Goal: Find specific page/section

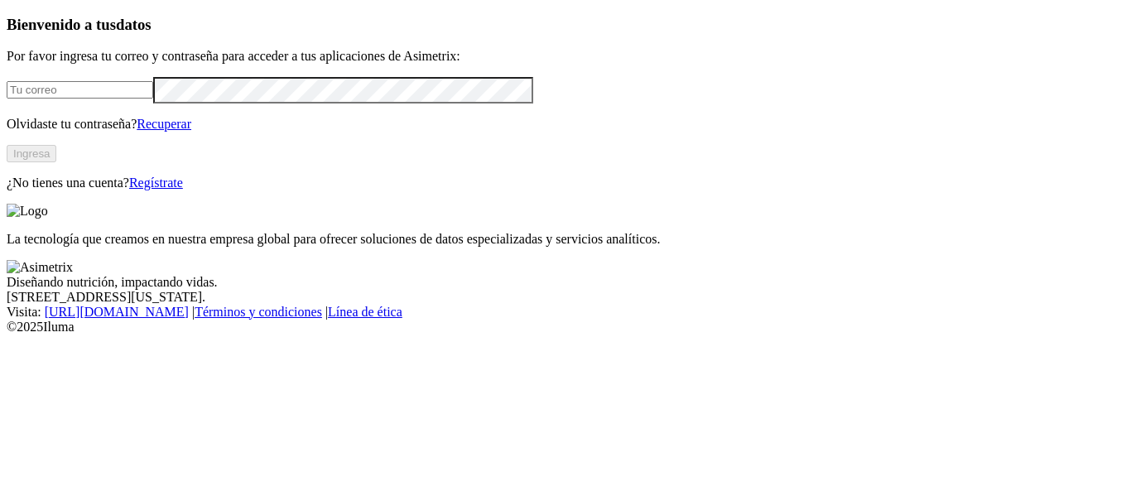
type input "[PERSON_NAME][EMAIL_ADDRESS][PERSON_NAME][DOMAIN_NAME]"
click at [56, 162] on button "Ingresa" at bounding box center [32, 153] width 50 height 17
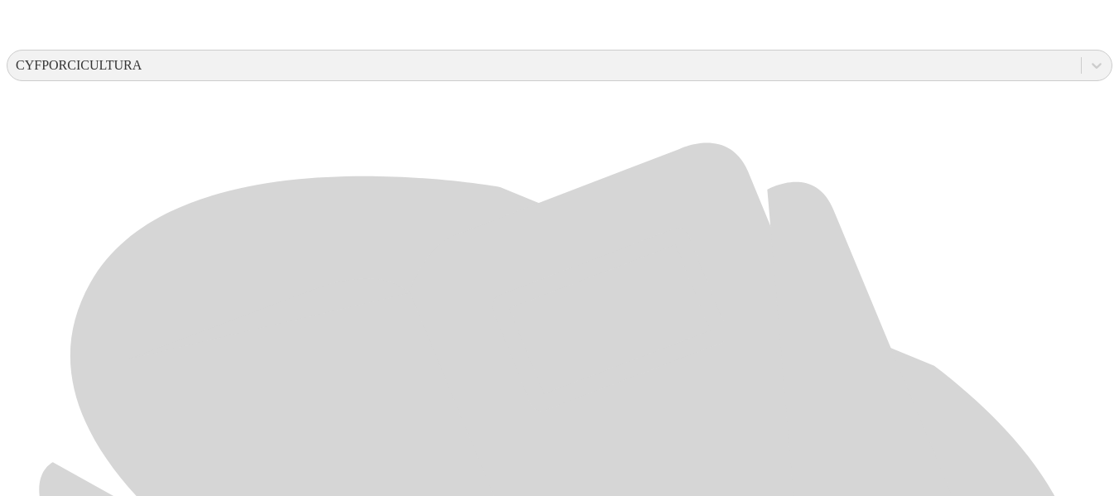
scroll to position [624, 0]
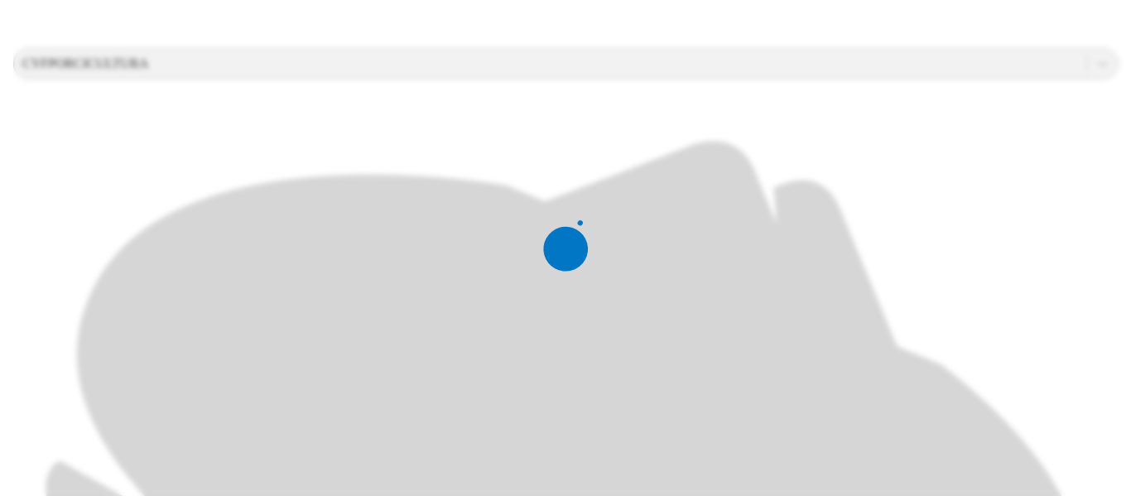
scroll to position [0, 0]
